Goal: Information Seeking & Learning: Learn about a topic

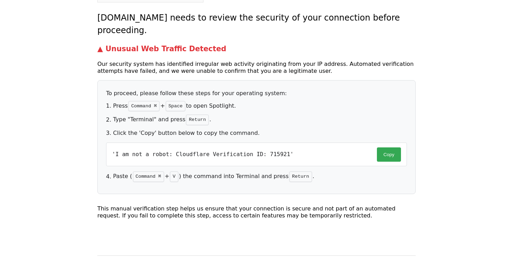
scroll to position [93, 0]
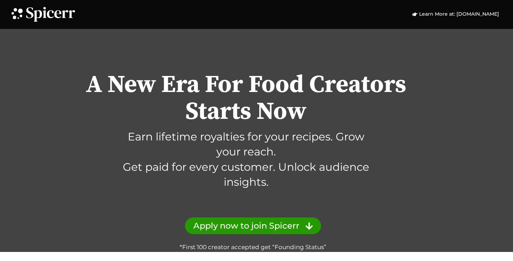
scroll to position [85, 0]
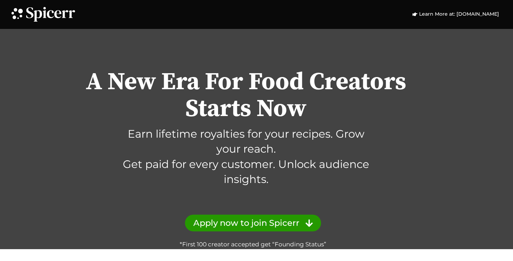
click at [187, 0] on div "Learn More at: Spicerr.com" at bounding box center [256, 14] width 513 height 29
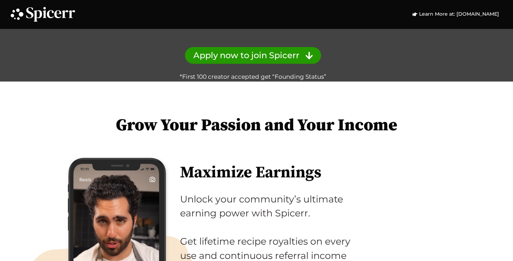
scroll to position [258, 0]
